Goal: Information Seeking & Learning: Learn about a topic

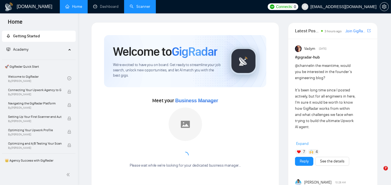
click at [139, 4] on link "Scanner" at bounding box center [140, 6] width 21 height 5
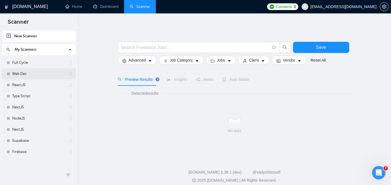
click at [21, 75] on link "Web Dev" at bounding box center [38, 73] width 53 height 11
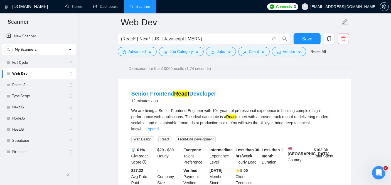
scroll to position [37, 0]
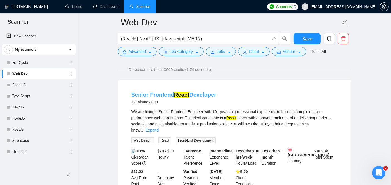
click at [175, 94] on mark "React" at bounding box center [181, 95] width 15 height 6
click at [168, 93] on link "Senior Frontend React Developer" at bounding box center [173, 95] width 85 height 6
click at [170, 94] on link "Senior Frontend React Developer" at bounding box center [173, 95] width 85 height 6
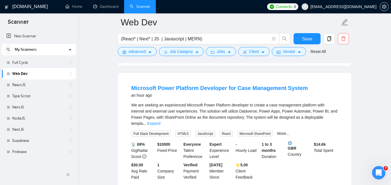
scroll to position [289, 0]
click at [283, 131] on link "More..." at bounding box center [283, 133] width 12 height 4
click at [160, 121] on link "Expand" at bounding box center [153, 123] width 13 height 4
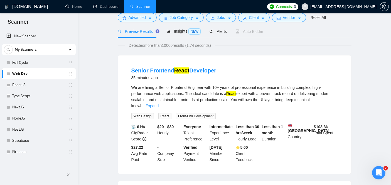
scroll to position [0, 0]
